Goal: Information Seeking & Learning: Learn about a topic

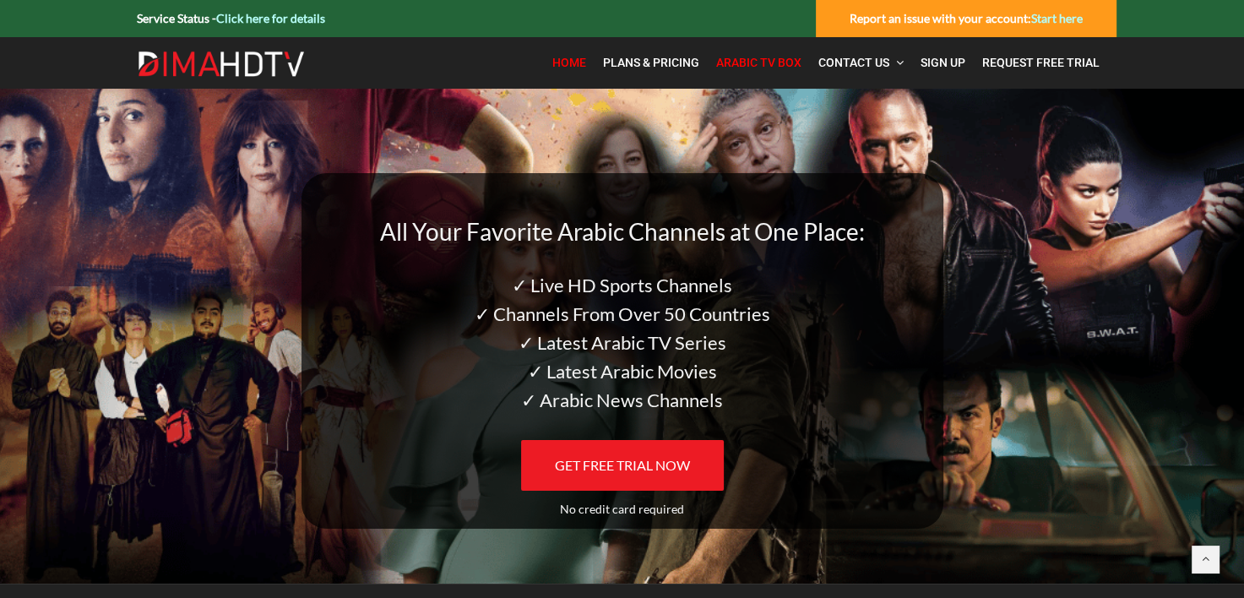
click at [780, 56] on span "Arabic TV Box" at bounding box center [758, 63] width 85 height 14
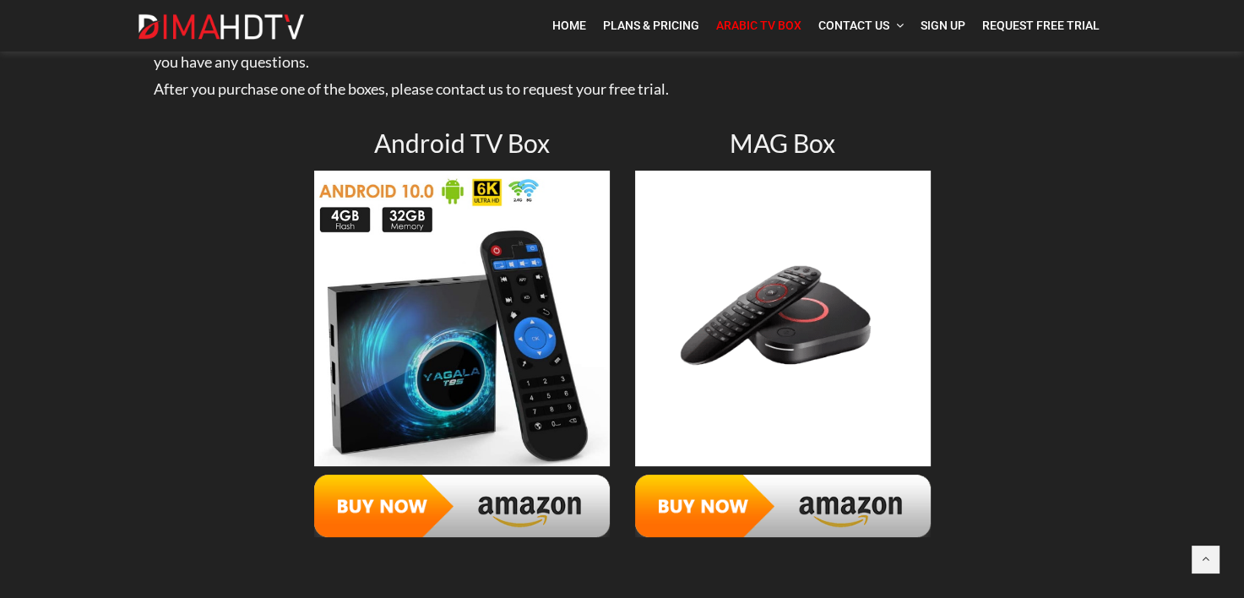
scroll to position [254, 0]
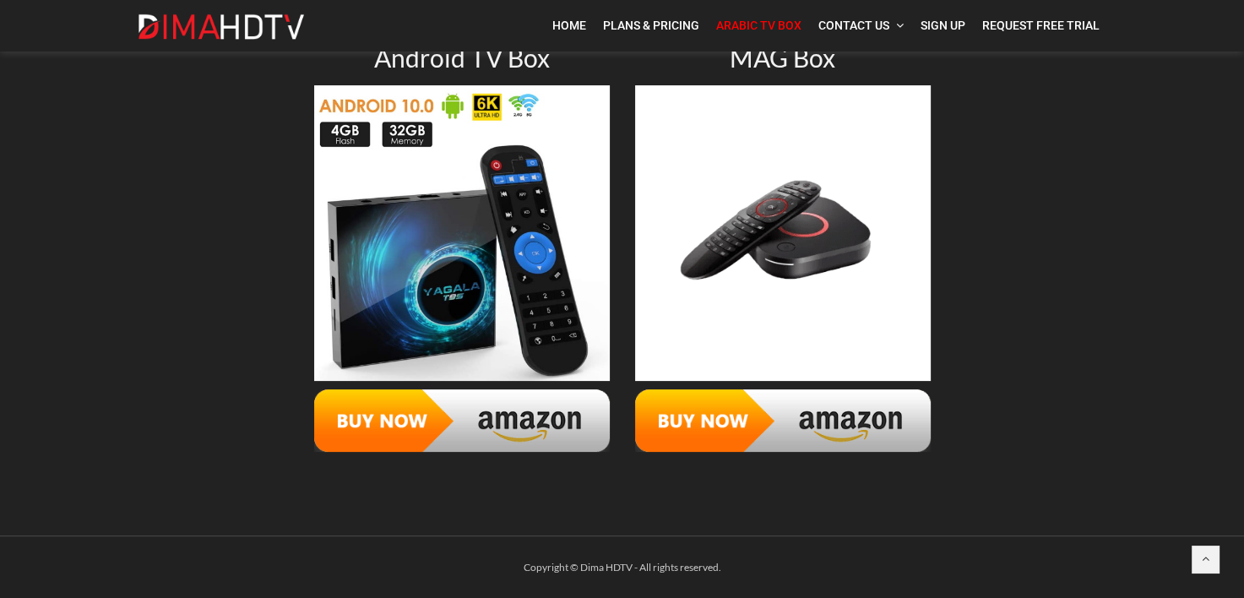
click at [500, 419] on img at bounding box center [462, 420] width 296 height 62
click at [837, 410] on img at bounding box center [783, 420] width 296 height 62
